Goal: Find specific fact: Find specific fact

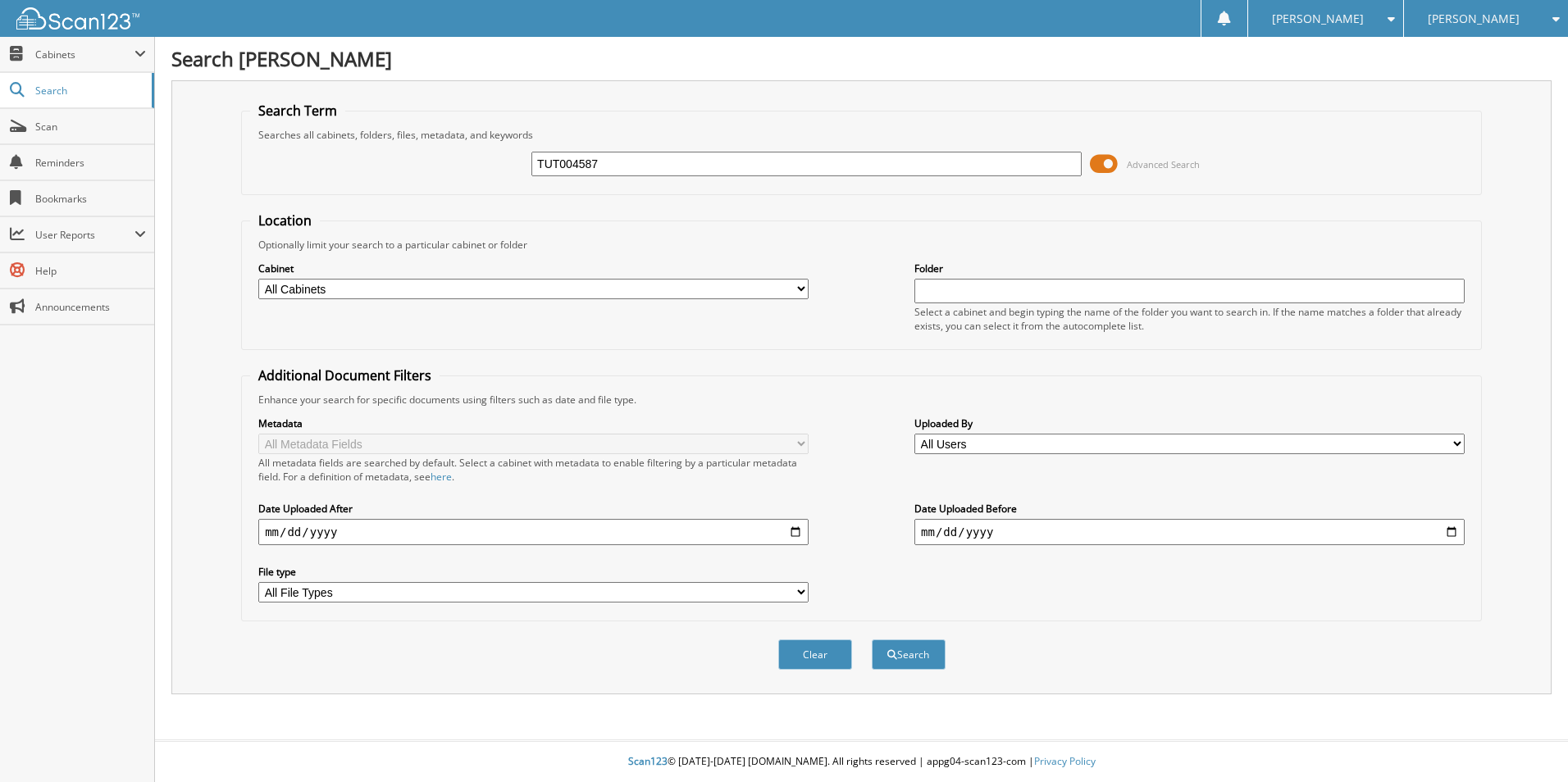
type input "TUT004587"
click at [872, 639] on button "Search" at bounding box center [909, 654] width 74 height 30
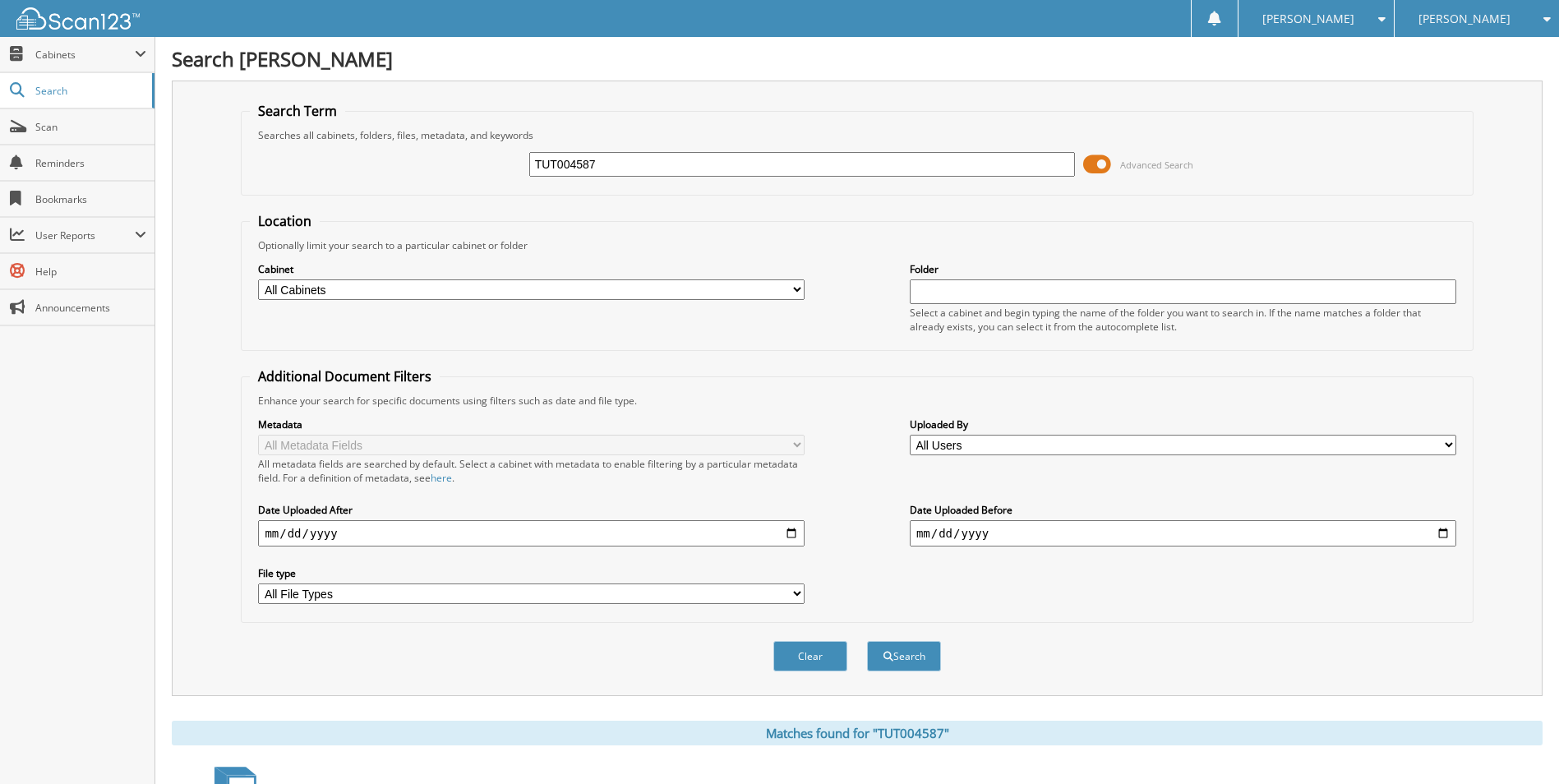
scroll to position [267, 0]
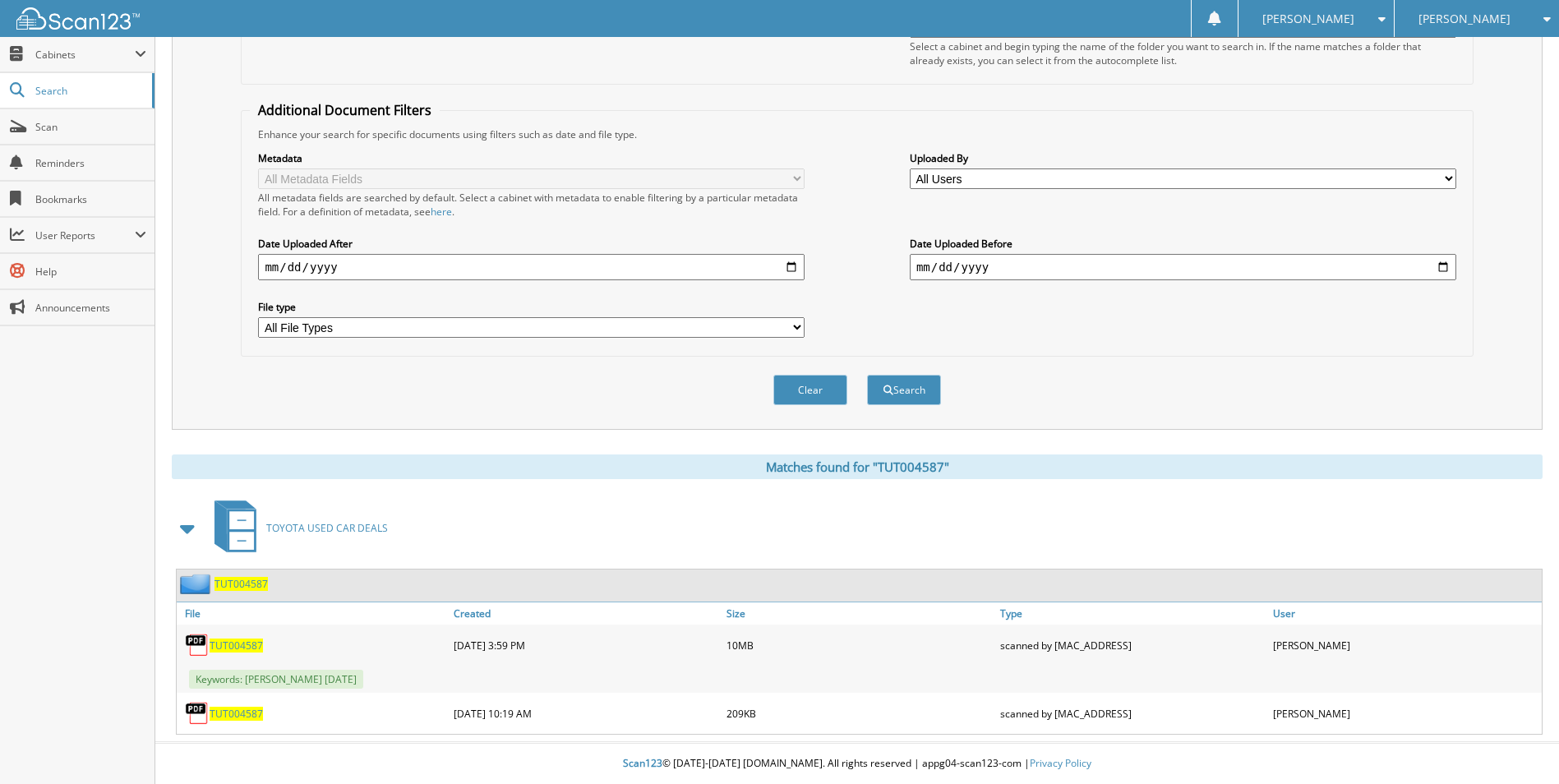
click at [238, 713] on span "TUT004587" at bounding box center [236, 714] width 53 height 14
click at [222, 637] on div "TUT004587" at bounding box center [313, 645] width 273 height 33
click at [221, 637] on div "TUT004587" at bounding box center [313, 645] width 273 height 33
click at [221, 646] on span "TUT004587" at bounding box center [236, 646] width 53 height 14
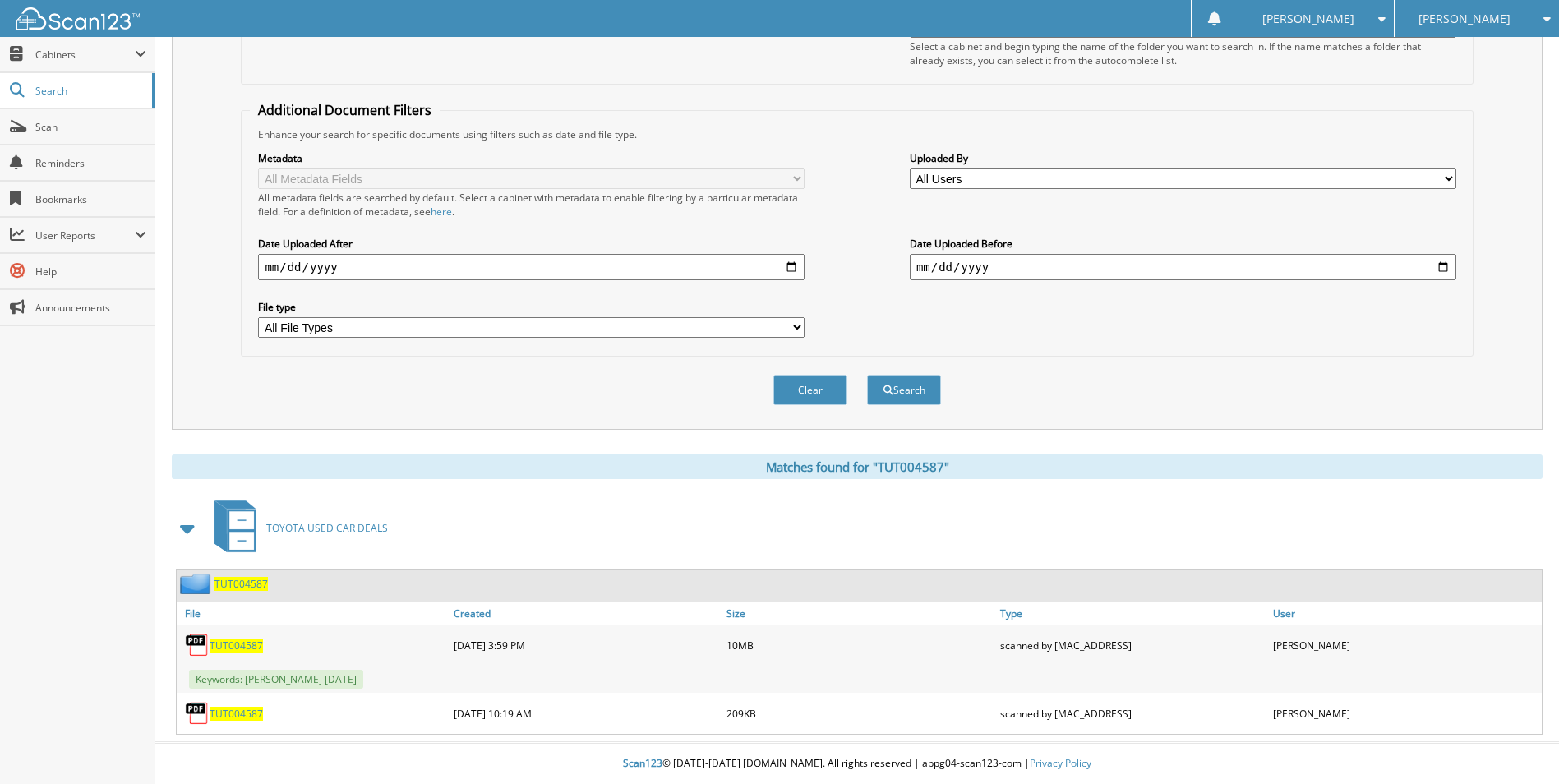
click at [221, 646] on span "TUT004587" at bounding box center [236, 646] width 53 height 14
